Goal: Information Seeking & Learning: Find specific page/section

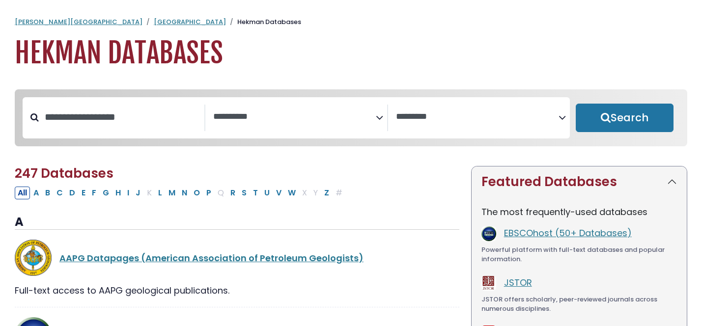
select select "Database Subject Filter"
select select "Database Vendors Filter"
click at [79, 123] on input "Search database by title or keyword" at bounding box center [122, 117] width 166 height 16
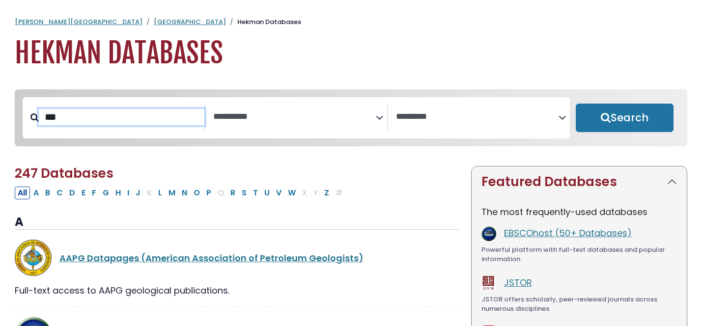
type input "***"
click at [576, 104] on button "Search" at bounding box center [625, 118] width 98 height 29
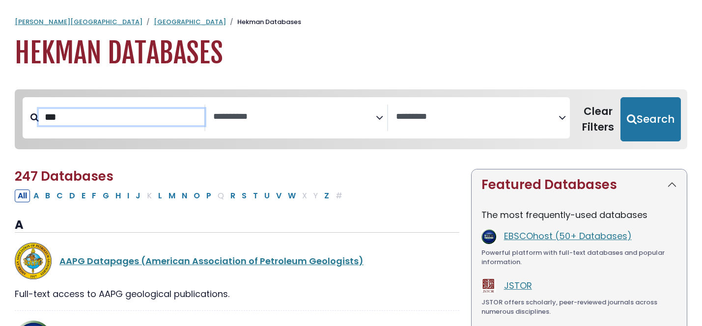
select select "Database Subject Filter"
select select "Database Vendors Filter"
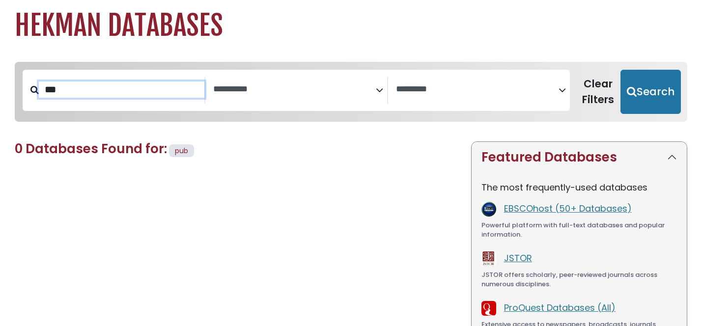
scroll to position [26, 0]
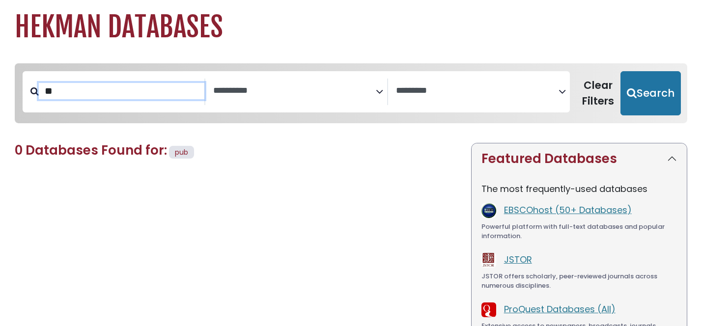
type input "*"
type input "******"
click at [621, 71] on button "Search" at bounding box center [651, 93] width 60 height 44
select select "Database Subject Filter"
select select "Database Vendors Filter"
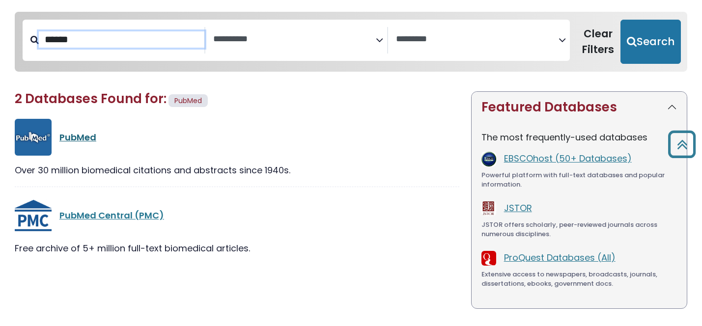
scroll to position [66, 0]
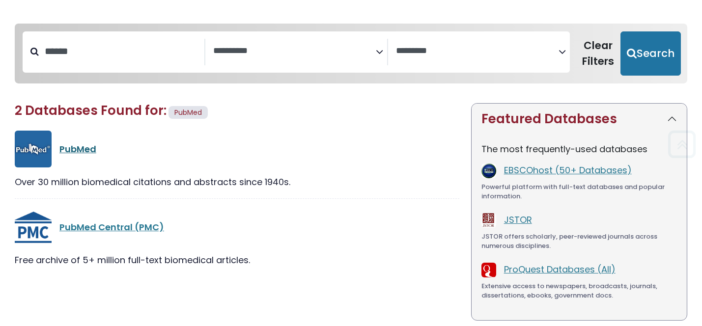
click at [77, 148] on link "PubMed" at bounding box center [77, 149] width 37 height 12
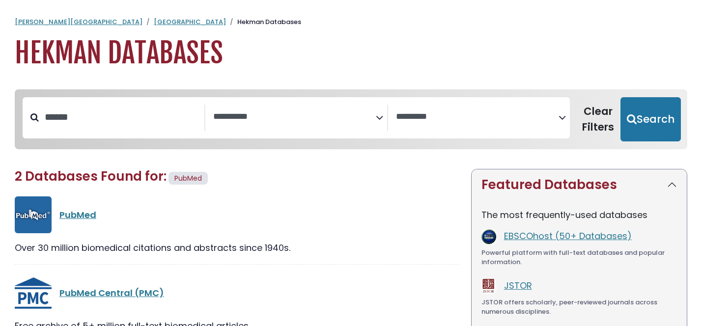
select select "Database Subject Filter"
select select "Database Vendors Filter"
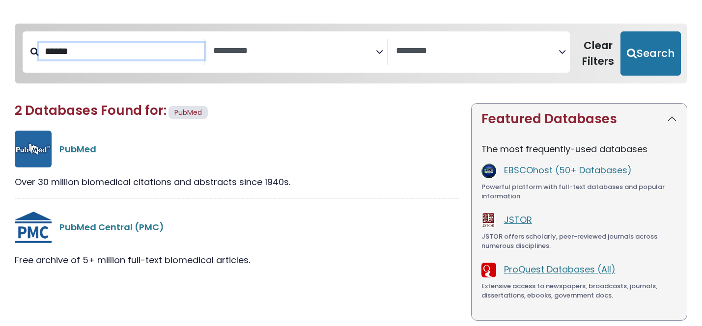
click at [101, 52] on input "******" at bounding box center [122, 51] width 166 height 16
type input "*"
type input "*****"
click at [621, 31] on button "Search" at bounding box center [651, 53] width 60 height 44
select select "Database Subject Filter"
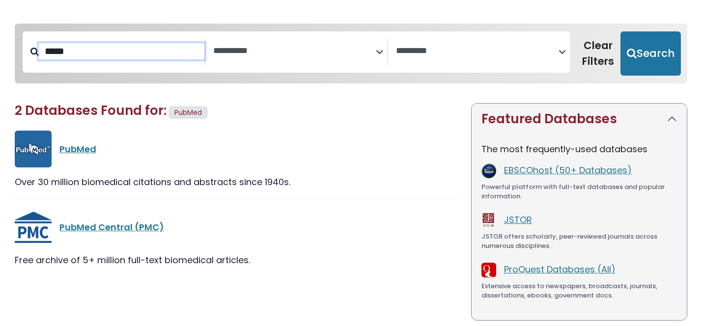
select select "Database Vendors Filter"
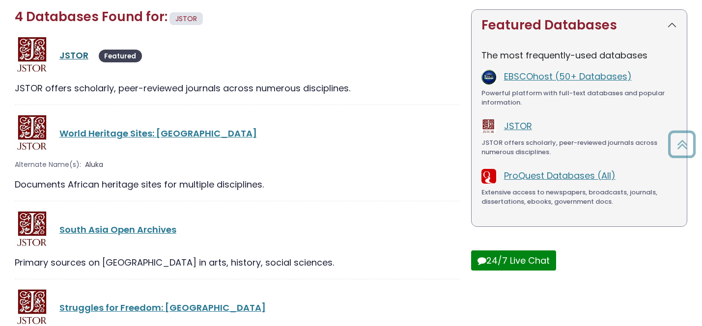
scroll to position [117, 0]
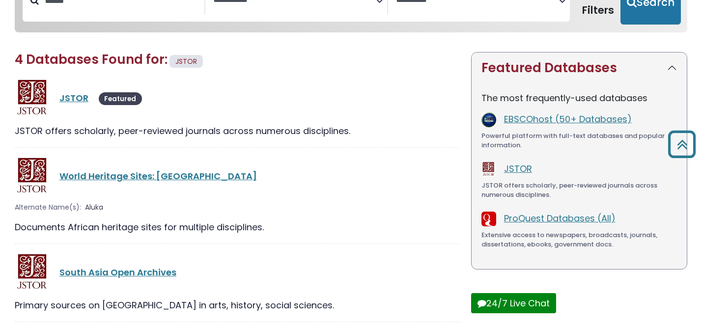
click at [77, 91] on div "JSTOR Featured" at bounding box center [237, 98] width 445 height 37
click at [71, 99] on link "JSTOR" at bounding box center [73, 98] width 29 height 12
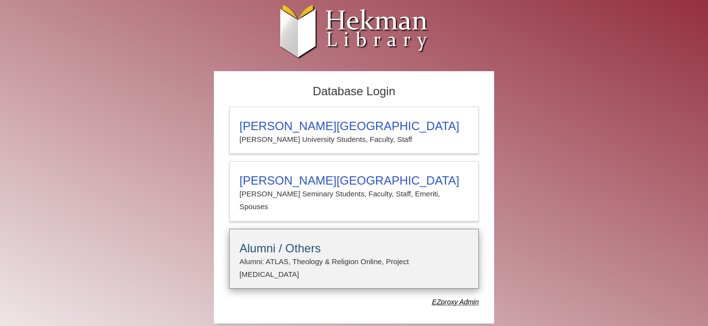
click at [292, 242] on h3 "Alumni / Others" at bounding box center [353, 249] width 229 height 14
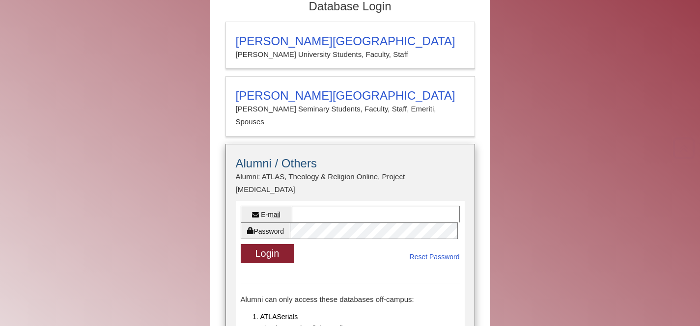
scroll to position [165, 0]
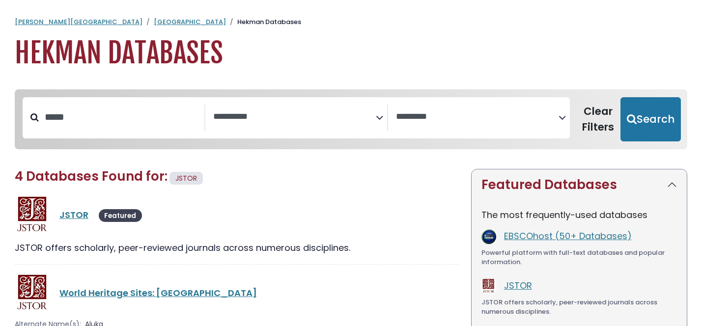
select select "Database Subject Filter"
select select "Database Vendors Filter"
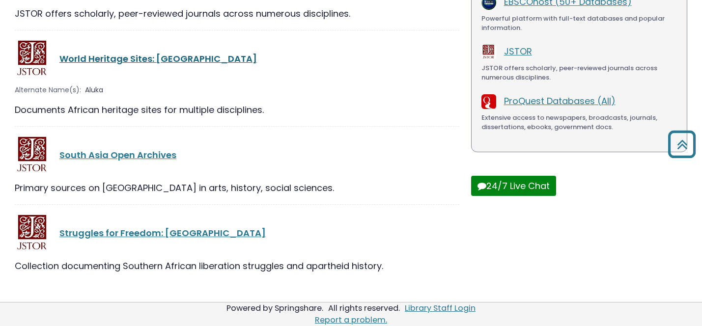
scroll to position [237, 0]
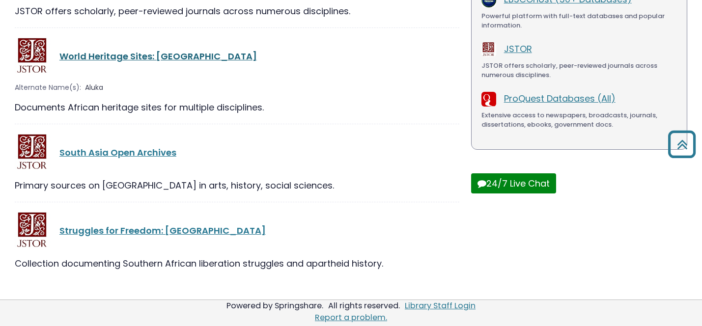
click at [121, 58] on link "World Heritage Sites: [GEOGRAPHIC_DATA]" at bounding box center [158, 56] width 198 height 12
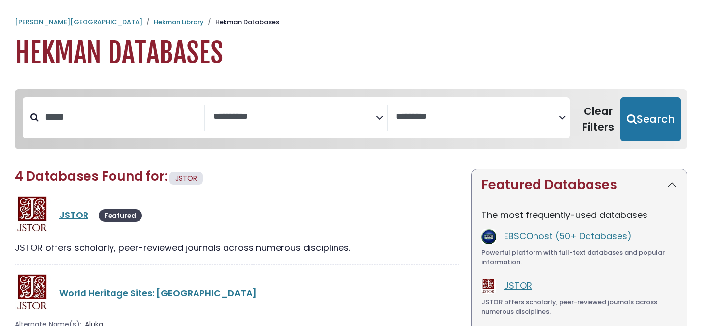
select select "Database Subject Filter"
select select "Database Vendors Filter"
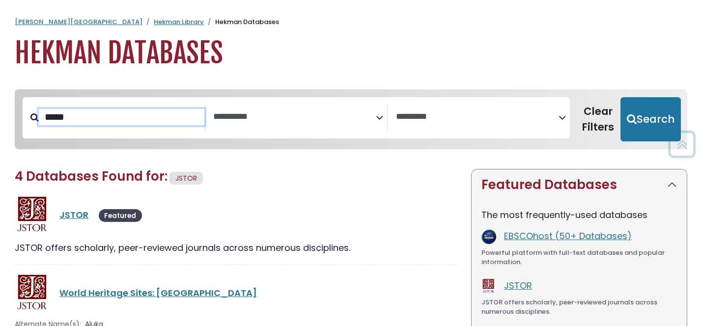
click at [126, 113] on input "*****" at bounding box center [122, 117] width 166 height 16
type input "*"
type input "*****"
click at [621, 97] on button "Search" at bounding box center [651, 119] width 60 height 44
select select "Database Subject Filter"
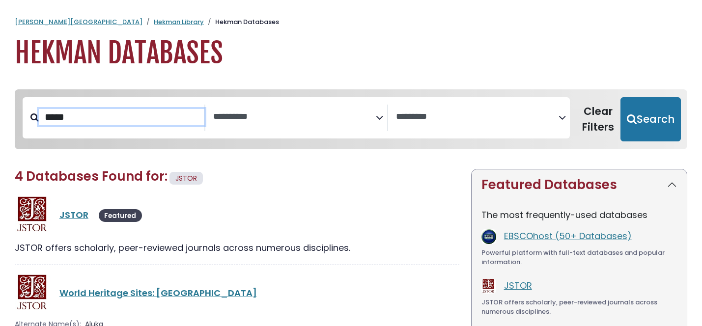
select select "Database Vendors Filter"
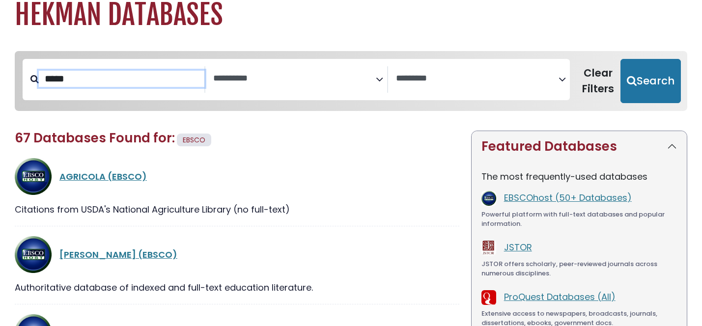
scroll to position [37, 0]
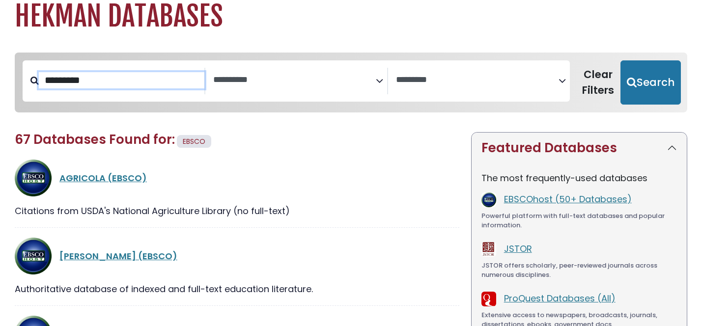
type input "*********"
click at [621, 60] on button "Search" at bounding box center [651, 82] width 60 height 44
select select "Database Subject Filter"
select select "Database Vendors Filter"
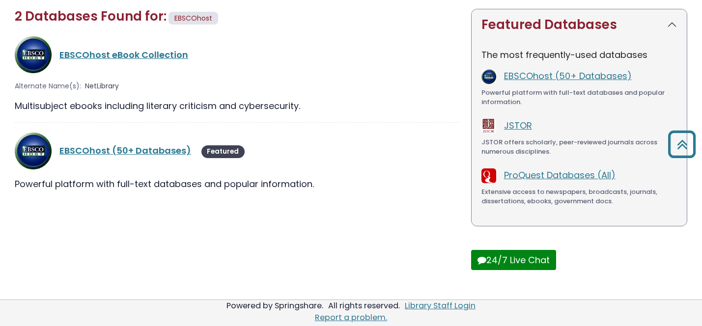
scroll to position [125, 0]
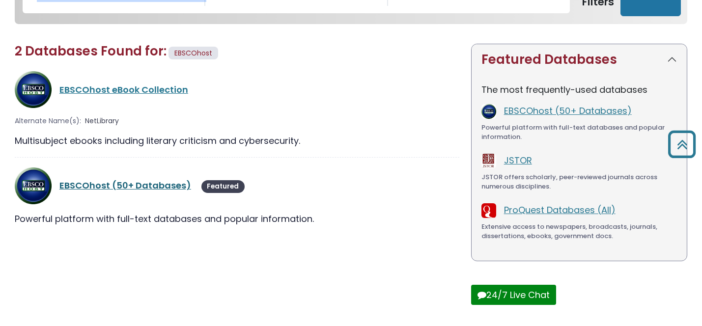
type input "*********"
click at [130, 183] on link "EBSCOhost (50+ Databases)" at bounding box center [125, 185] width 132 height 12
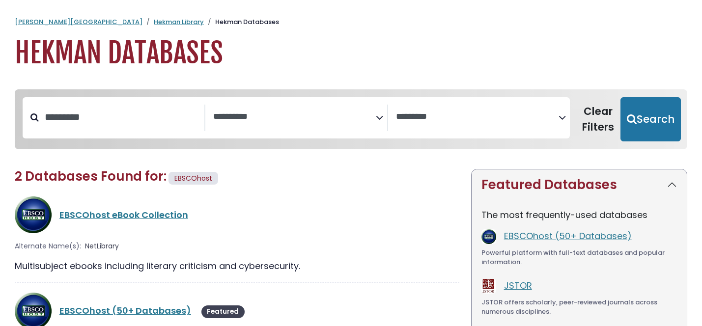
select select "Database Subject Filter"
select select "Database Vendors Filter"
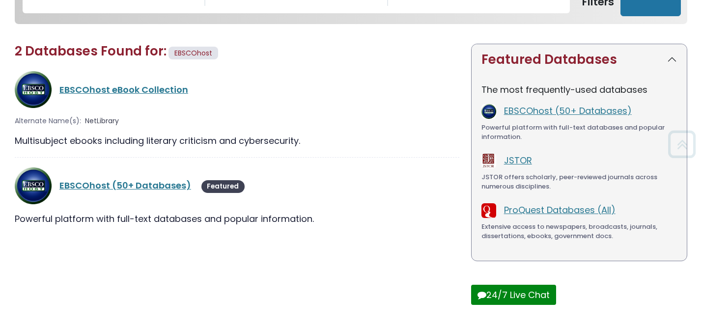
scroll to position [125, 0]
click at [122, 88] on link "EBSCOhost eBook Collection" at bounding box center [123, 90] width 129 height 12
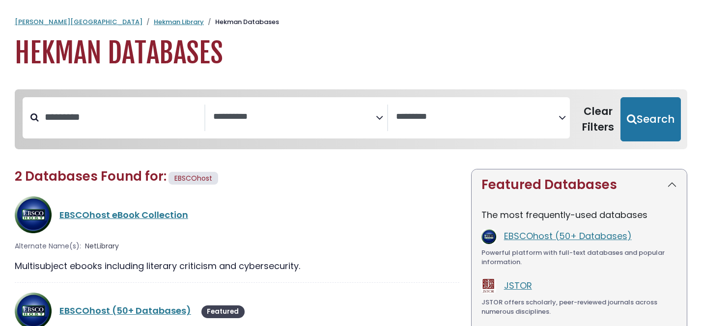
select select "Database Subject Filter"
select select "Database Vendors Filter"
click at [329, 123] on span "Search filters" at bounding box center [294, 118] width 163 height 27
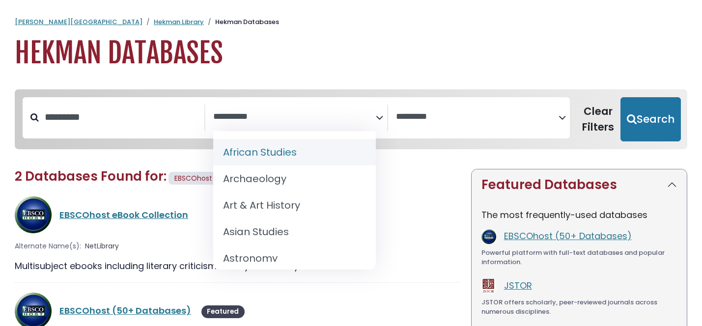
select select "******"
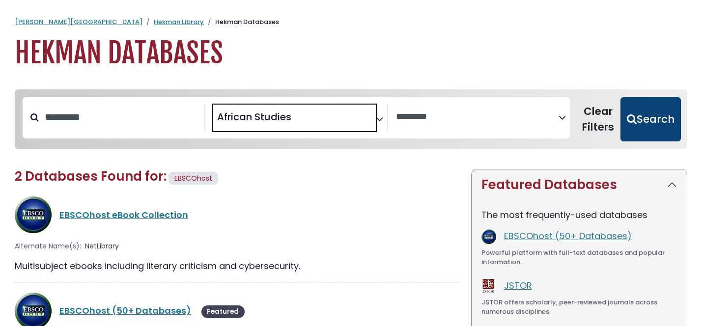
click at [663, 102] on button "Search" at bounding box center [651, 119] width 60 height 44
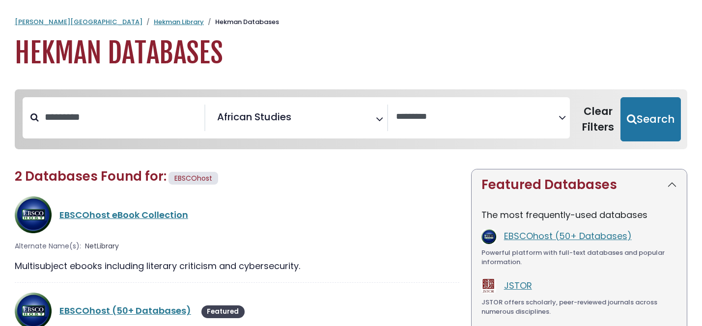
select select "Database Vendors Filter"
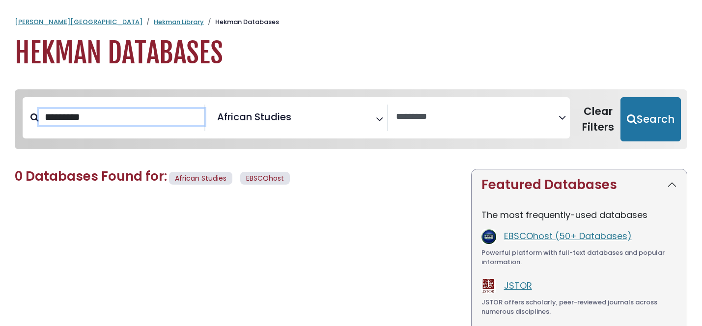
drag, startPoint x: 115, startPoint y: 121, endPoint x: 0, endPoint y: 121, distance: 114.5
click at [0, 121] on div "**********" at bounding box center [351, 326] width 702 height 493
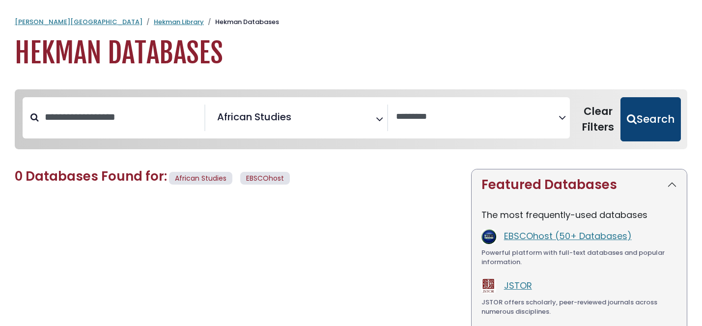
click at [638, 128] on button "Search" at bounding box center [651, 119] width 60 height 44
select select "Database Vendors Filter"
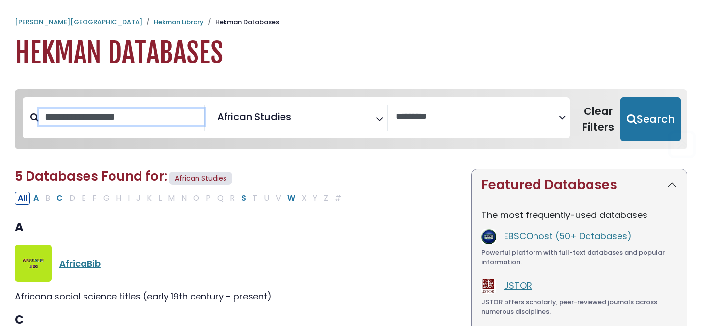
click at [121, 119] on input "Search database by title or keyword" at bounding box center [122, 117] width 166 height 16
type input "**********"
click at [621, 97] on button "Search" at bounding box center [651, 119] width 60 height 44
select select "Database Vendors Filter"
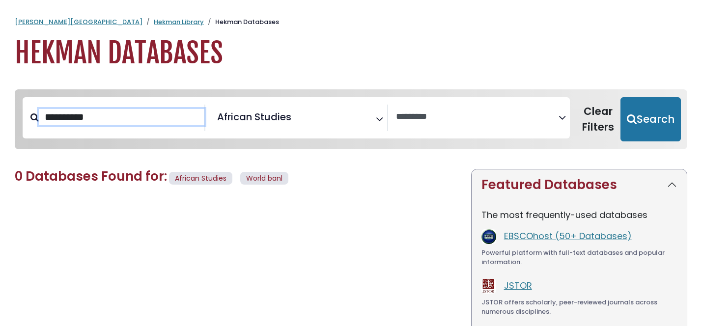
type input "**********"
click at [621, 97] on button "Search" at bounding box center [651, 119] width 60 height 44
select select "Database Vendors Filter"
type input "*****"
click at [621, 97] on button "Search" at bounding box center [651, 119] width 60 height 44
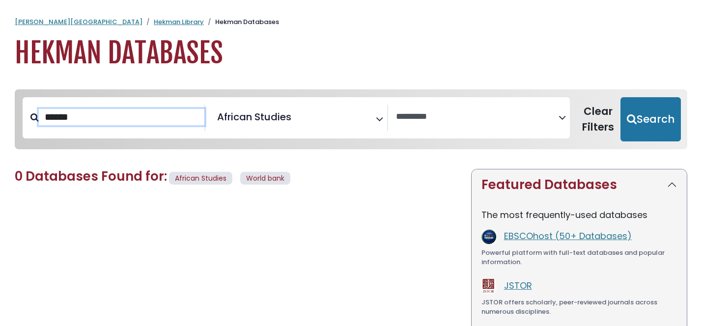
select select "Database Vendors Filter"
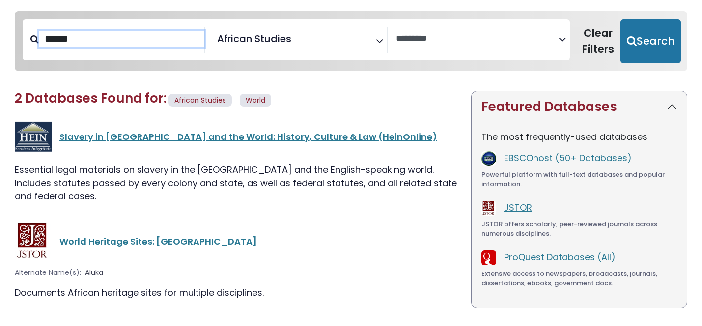
scroll to position [77, 0]
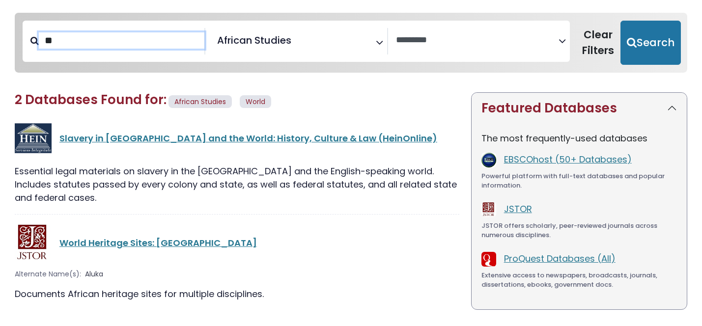
type input "*"
type input "***"
click at [621, 21] on button "Search" at bounding box center [651, 43] width 60 height 44
select select "Database Vendors Filter"
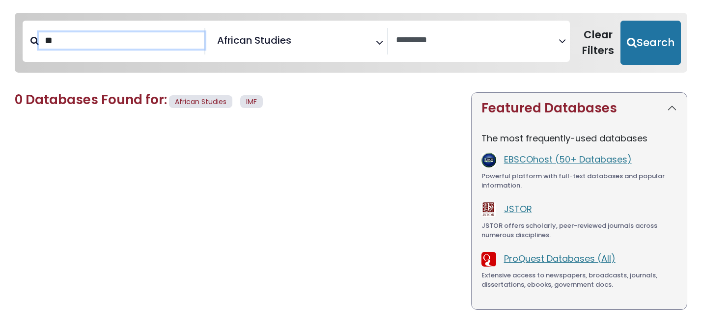
type input "*"
type input "**********"
click at [621, 21] on button "Search" at bounding box center [651, 43] width 60 height 44
select select "Database Vendors Filter"
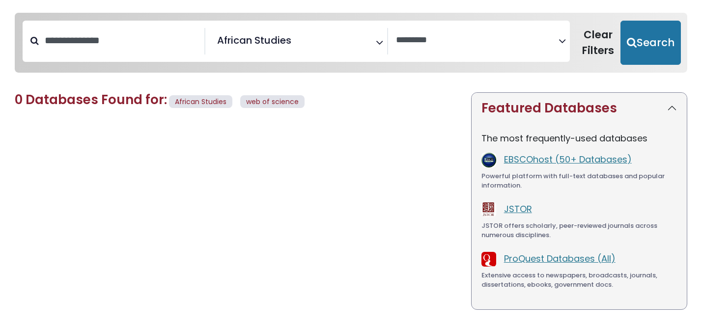
click at [295, 29] on span "× African Studies" at bounding box center [294, 41] width 163 height 27
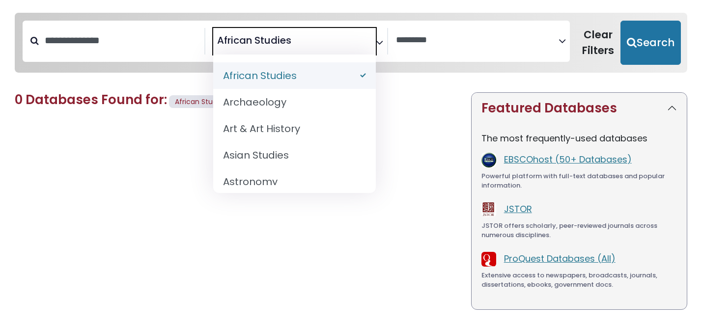
select select "Database Subject Filter"
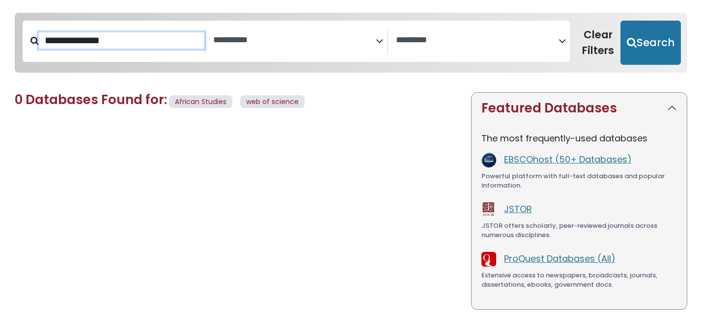
drag, startPoint x: 140, startPoint y: 42, endPoint x: 25, endPoint y: 44, distance: 115.0
click at [25, 44] on div "**********" at bounding box center [114, 41] width 183 height 27
type input "**********"
click at [621, 21] on button "Search" at bounding box center [651, 43] width 60 height 44
select select "Database Subject Filter"
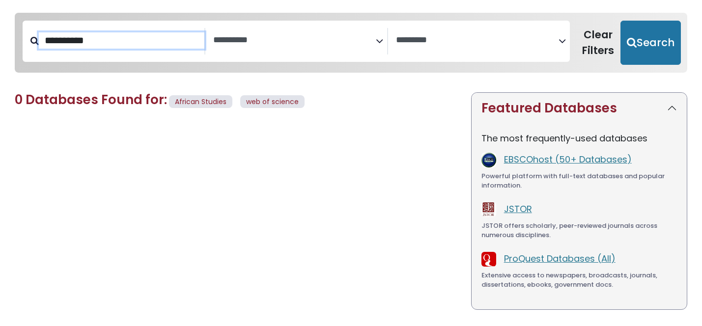
select select "Database Vendors Filter"
type input "*"
type input "**********"
click at [621, 21] on button "Search" at bounding box center [651, 43] width 60 height 44
select select "Database Subject Filter"
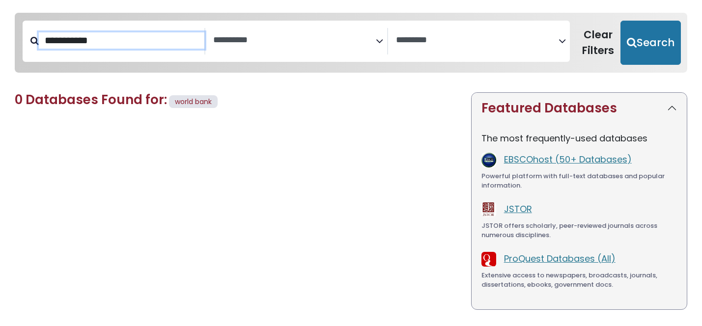
select select "Database Vendors Filter"
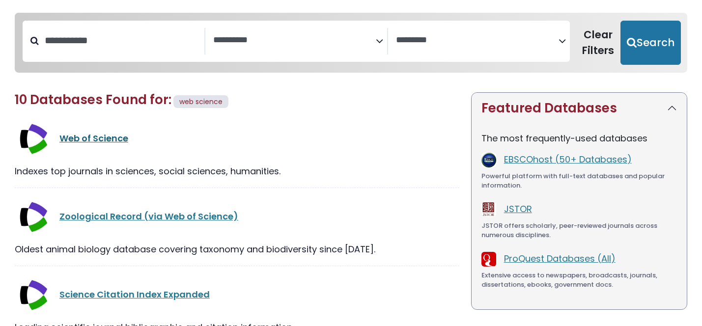
click at [109, 137] on link "Web of Science" at bounding box center [93, 138] width 69 height 12
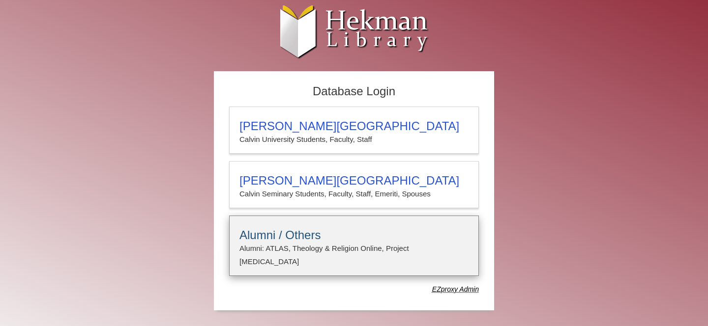
click at [317, 249] on p "Alumni: ATLAS, Theology & Religion Online, Project [MEDICAL_DATA]" at bounding box center [353, 255] width 229 height 26
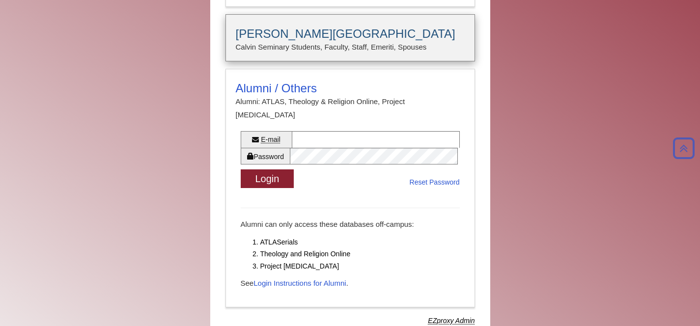
scroll to position [148, 0]
